Goal: Entertainment & Leisure: Consume media (video, audio)

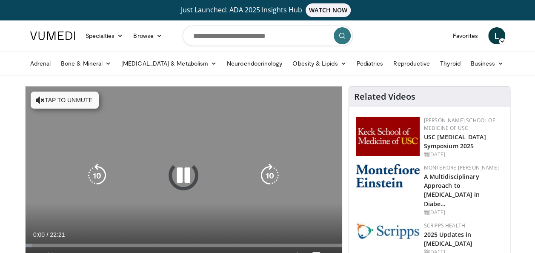
click at [54, 100] on button "Tap to unmute" at bounding box center [65, 100] width 68 height 17
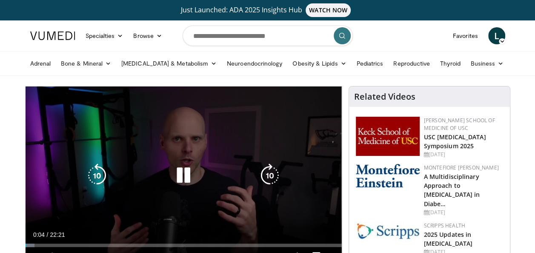
scroll to position [43, 0]
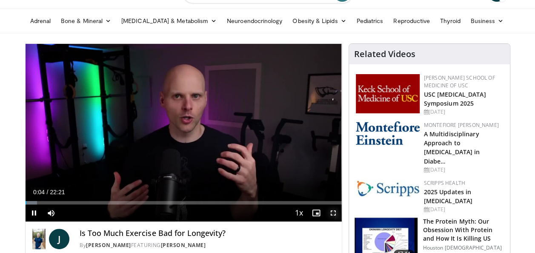
click at [330, 214] on span "Video Player" at bounding box center [333, 212] width 17 height 17
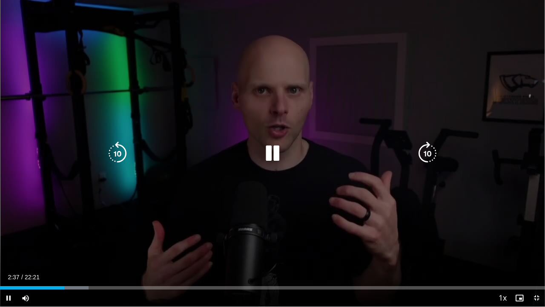
click at [272, 147] on icon "Video Player" at bounding box center [273, 153] width 24 height 24
click at [274, 150] on icon "Video Player" at bounding box center [273, 153] width 24 height 24
click at [276, 158] on icon "Video Player" at bounding box center [273, 153] width 24 height 24
click at [267, 154] on icon "Video Player" at bounding box center [273, 153] width 24 height 24
click at [274, 152] on icon "Video Player" at bounding box center [273, 153] width 24 height 24
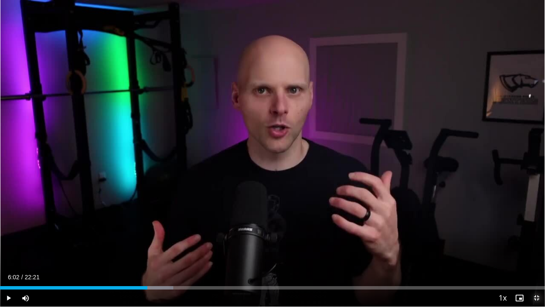
click at [535, 252] on span "Video Player" at bounding box center [536, 297] width 17 height 17
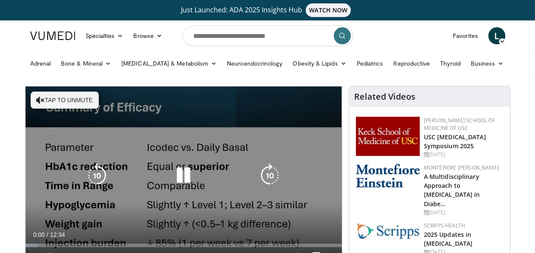
click at [60, 99] on button "Tap to unmute" at bounding box center [65, 100] width 68 height 17
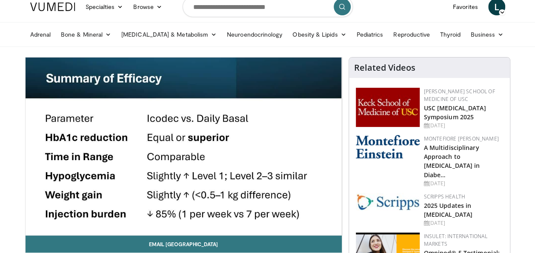
scroll to position [43, 0]
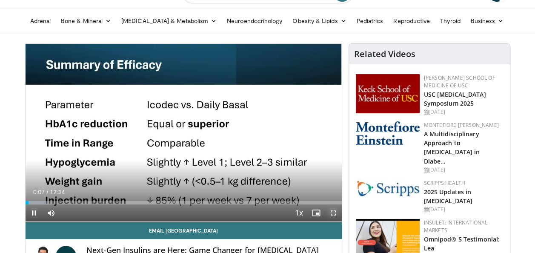
click at [334, 213] on span "Video Player" at bounding box center [333, 212] width 17 height 17
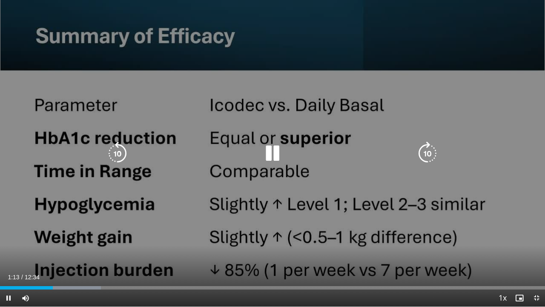
click at [275, 153] on icon "Video Player" at bounding box center [273, 153] width 24 height 24
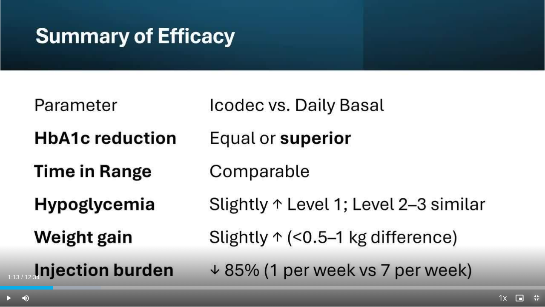
click at [535, 252] on span "Video Player" at bounding box center [536, 297] width 17 height 17
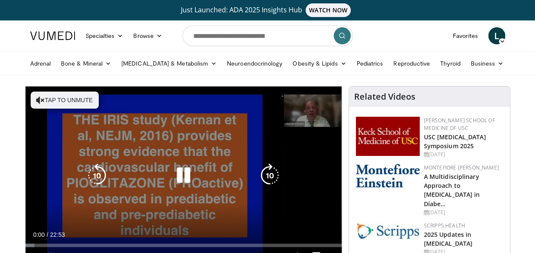
click at [77, 101] on button "Tap to unmute" at bounding box center [65, 100] width 68 height 17
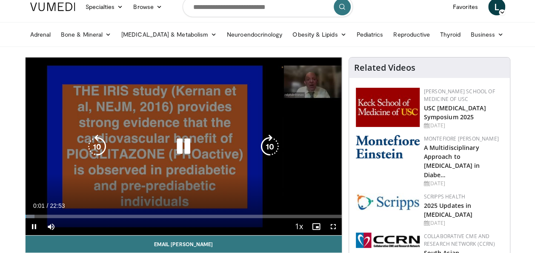
scroll to position [43, 0]
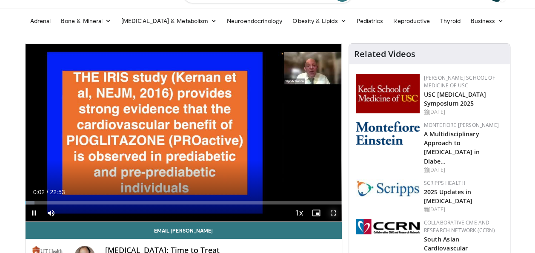
click at [332, 209] on span "Video Player" at bounding box center [333, 212] width 17 height 17
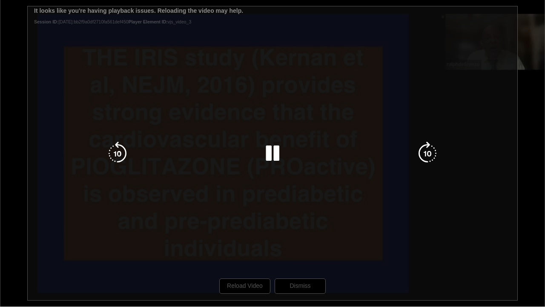
click at [238, 252] on div "10 seconds Tap to unmute" at bounding box center [272, 153] width 545 height 306
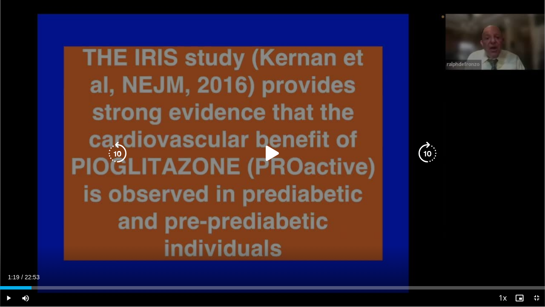
click at [272, 157] on icon "Video Player" at bounding box center [273, 153] width 24 height 24
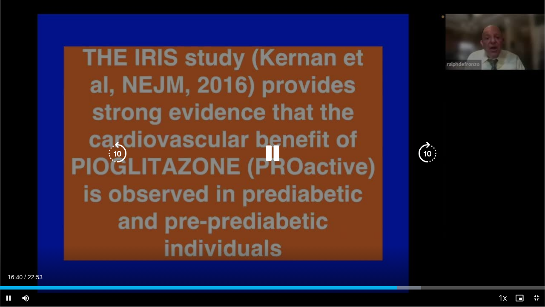
click at [268, 153] on icon "Video Player" at bounding box center [273, 153] width 24 height 24
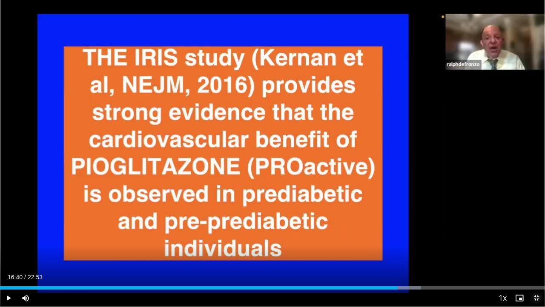
click at [535, 252] on span "Video Player" at bounding box center [536, 297] width 17 height 17
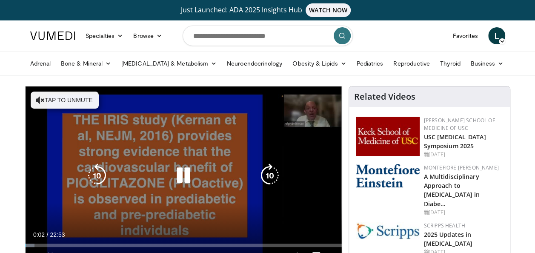
click at [71, 95] on button "Tap to unmute" at bounding box center [65, 100] width 68 height 17
click at [189, 175] on icon "Video Player" at bounding box center [184, 175] width 24 height 24
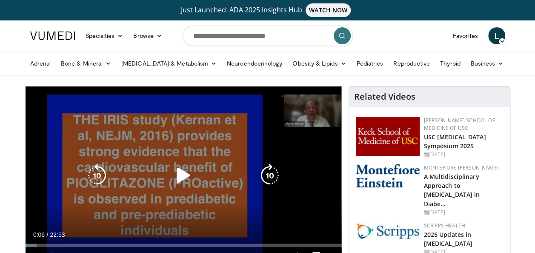
click at [186, 175] on icon "Video Player" at bounding box center [184, 175] width 24 height 24
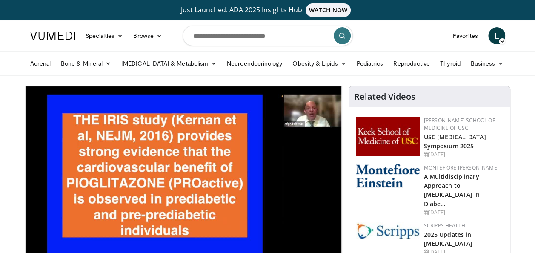
scroll to position [43, 0]
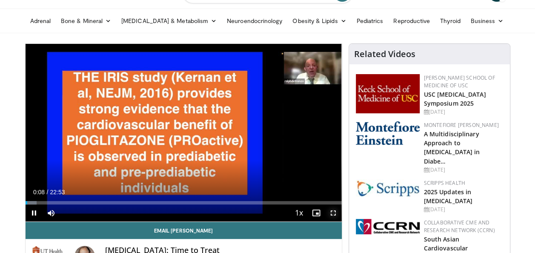
click at [332, 217] on span "Video Player" at bounding box center [333, 212] width 17 height 17
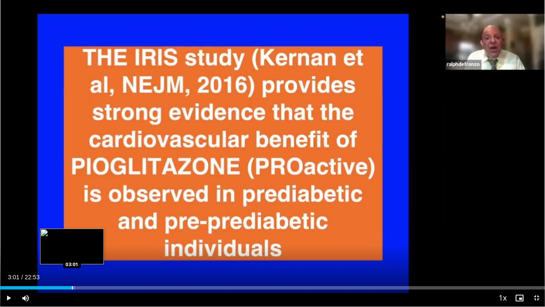
click at [72, 252] on div "Progress Bar" at bounding box center [72, 287] width 1 height 3
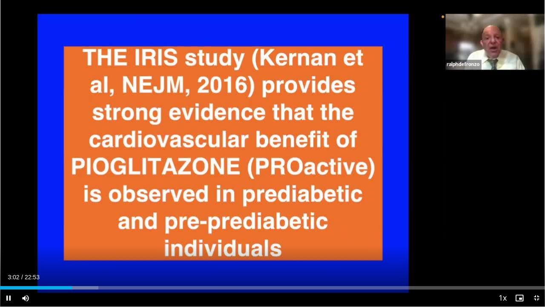
click at [118, 252] on div "Current Time 3:02 / Duration 22:53 Pause Skip Backward Skip Forward Mute Loaded…" at bounding box center [272, 297] width 545 height 17
click at [210, 252] on div "Current Time 3:04 / Duration 22:53 Pause Skip Backward Skip Forward Mute Loaded…" at bounding box center [272, 297] width 545 height 17
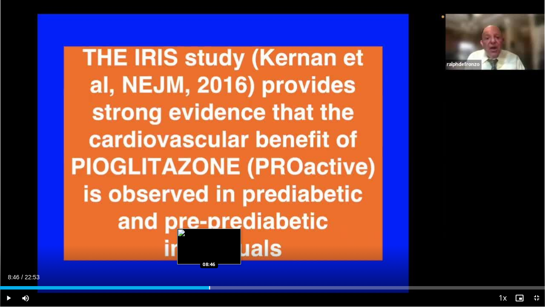
click at [209, 252] on div "Loaded : 38.64% 08:46 08:46" at bounding box center [272, 285] width 545 height 8
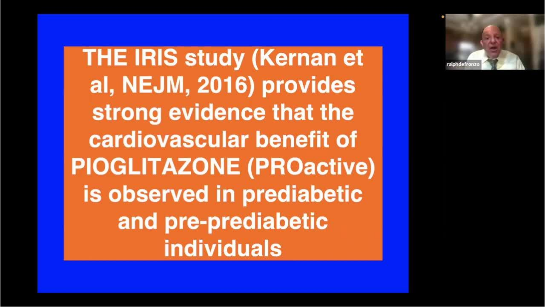
click at [296, 252] on div "10 seconds Tap to unmute" at bounding box center [272, 153] width 545 height 306
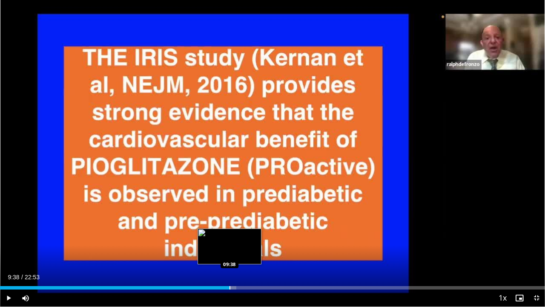
click at [229, 252] on div "Progress Bar" at bounding box center [229, 287] width 1 height 3
click at [221, 252] on div "Progress Bar" at bounding box center [220, 287] width 1 height 3
click at [224, 252] on div "Progress Bar" at bounding box center [224, 287] width 1 height 3
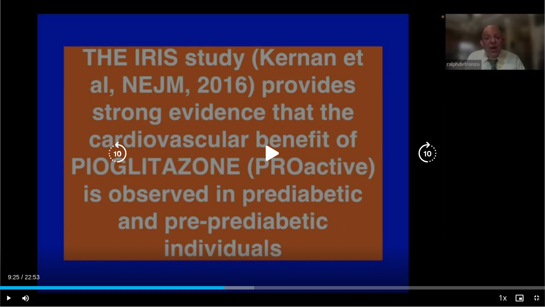
click at [269, 155] on icon "Video Player" at bounding box center [273, 153] width 24 height 24
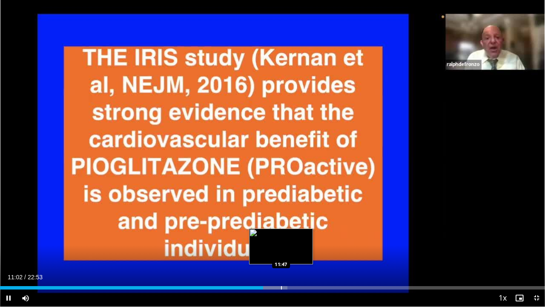
click at [281, 252] on div "Loaded : 52.74% 11:02 11:47" at bounding box center [272, 287] width 545 height 3
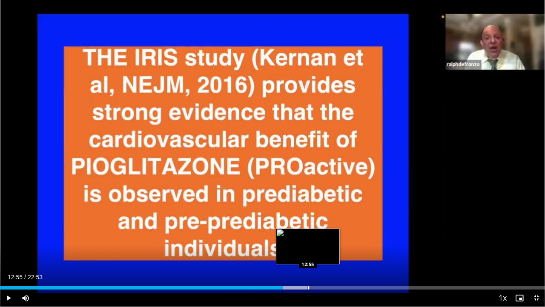
click at [308, 252] on div "Loaded : 56.87% 11:52 12:55" at bounding box center [272, 285] width 545 height 8
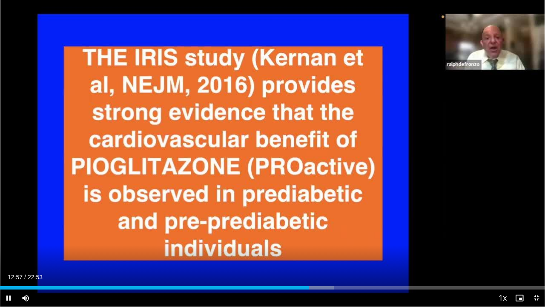
click at [324, 252] on div "Current Time 12:57 / Duration 22:53 Pause Skip Backward Skip Forward Mute Loade…" at bounding box center [272, 297] width 545 height 17
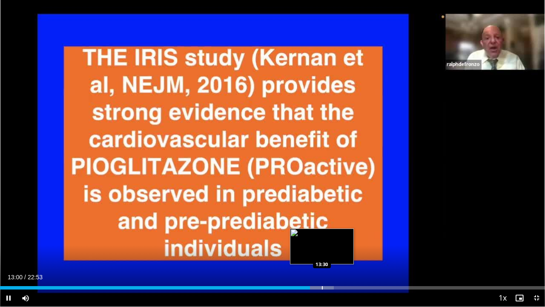
click at [322, 252] on div "Progress Bar" at bounding box center [322, 287] width 1 height 3
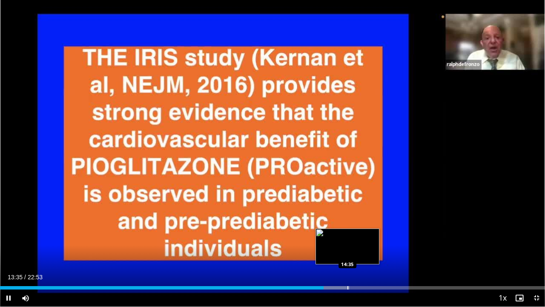
click at [347, 252] on div "Loaded : 64.16% 13:35 14:35" at bounding box center [272, 285] width 545 height 8
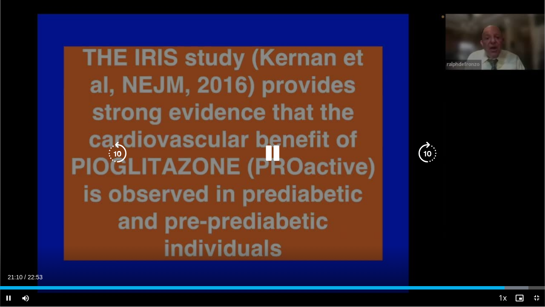
click at [274, 152] on icon "Video Player" at bounding box center [273, 153] width 24 height 24
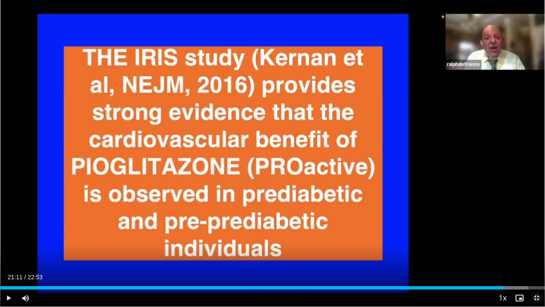
click at [535, 252] on span "Video Player" at bounding box center [536, 297] width 17 height 17
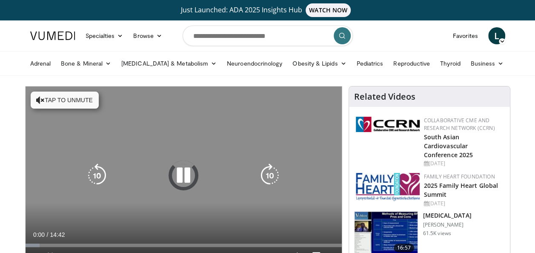
click at [84, 96] on button "Tap to unmute" at bounding box center [65, 100] width 68 height 17
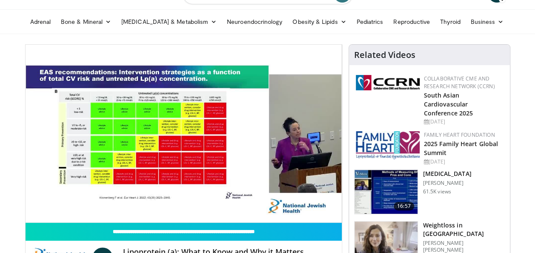
scroll to position [85, 0]
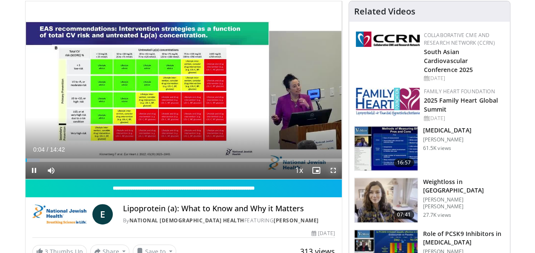
click at [332, 171] on span "Video Player" at bounding box center [333, 170] width 17 height 17
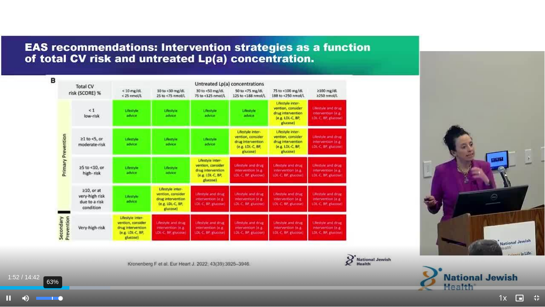
click at [52, 252] on div "63%" at bounding box center [48, 297] width 24 height 3
click at [55, 252] on video-js "**********" at bounding box center [272, 153] width 545 height 307
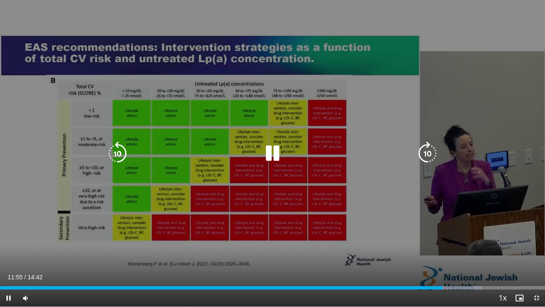
click at [268, 155] on icon "Video Player" at bounding box center [273, 153] width 24 height 24
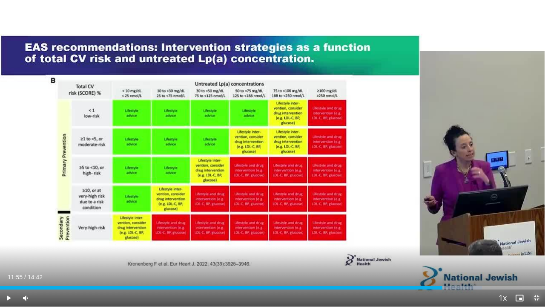
click at [533, 252] on span "Video Player" at bounding box center [536, 297] width 17 height 17
